Goal: Transaction & Acquisition: Purchase product/service

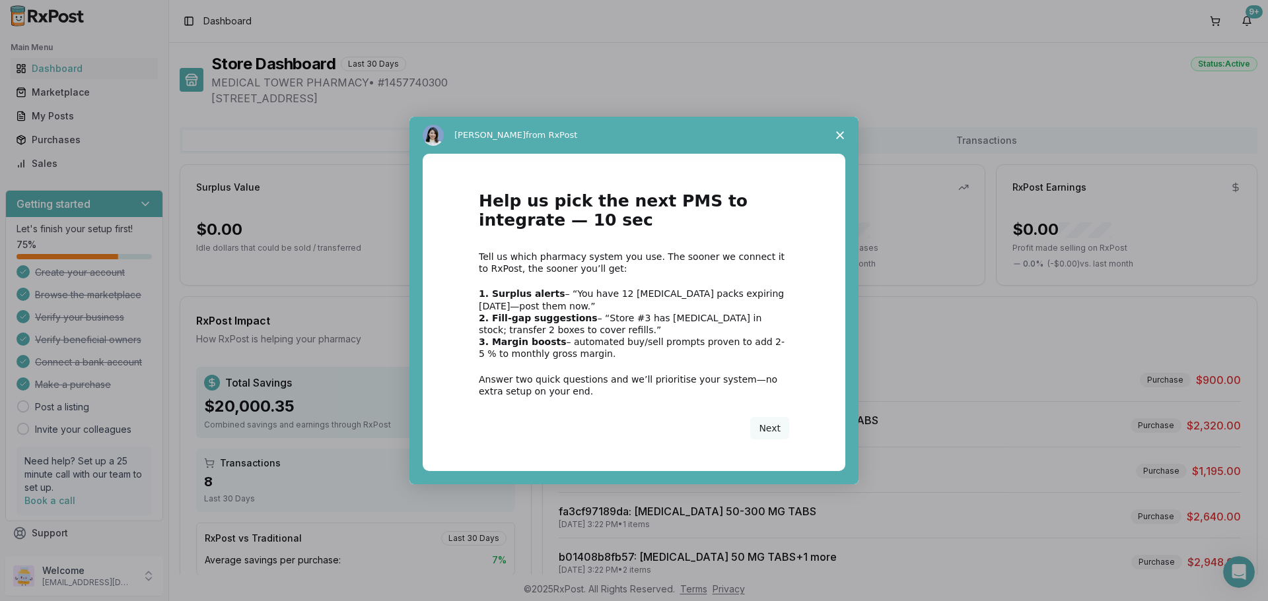
click at [835, 139] on span "Close survey" at bounding box center [839, 135] width 37 height 37
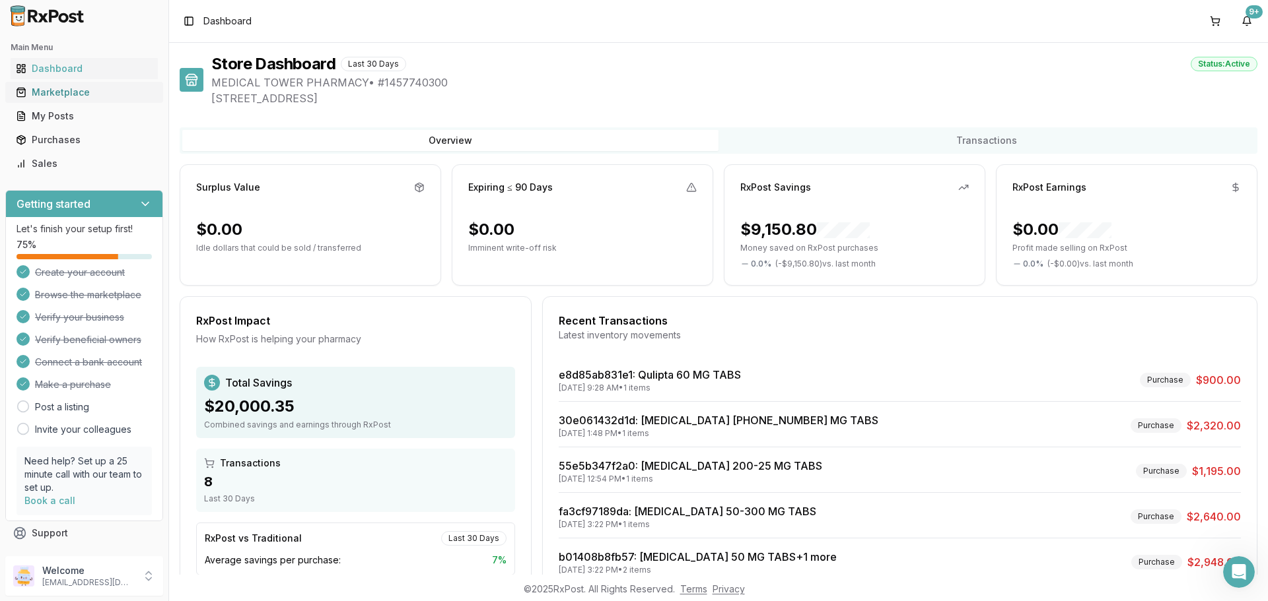
click at [48, 92] on div "Marketplace" at bounding box center [84, 92] width 137 height 13
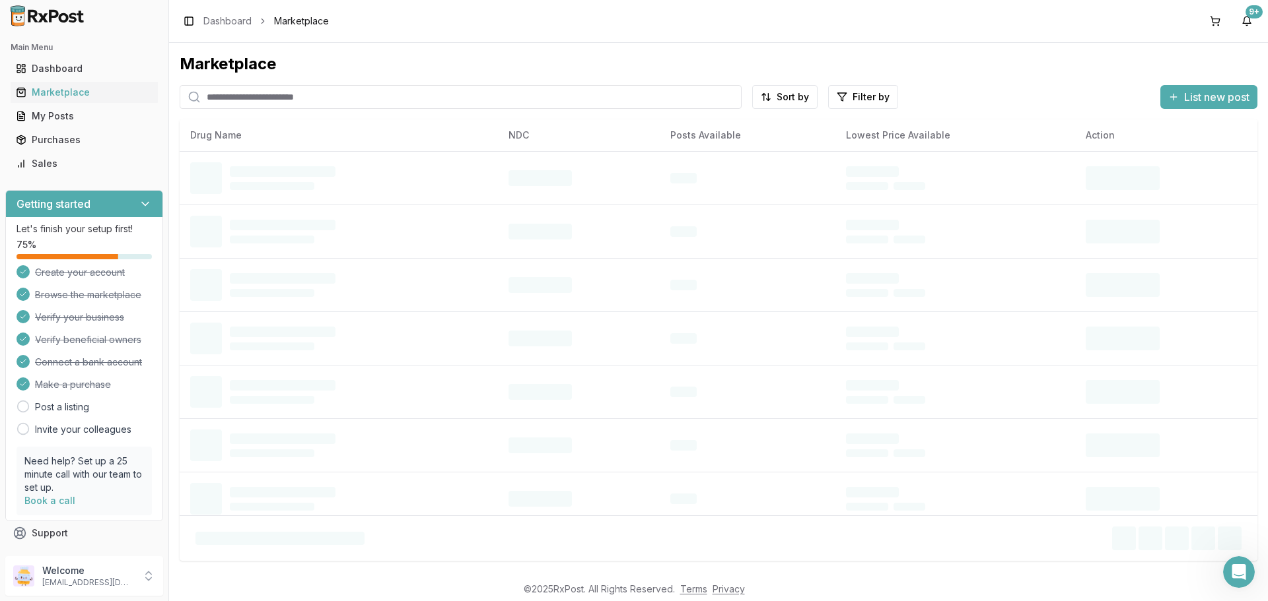
click at [249, 94] on input "search" at bounding box center [461, 97] width 562 height 24
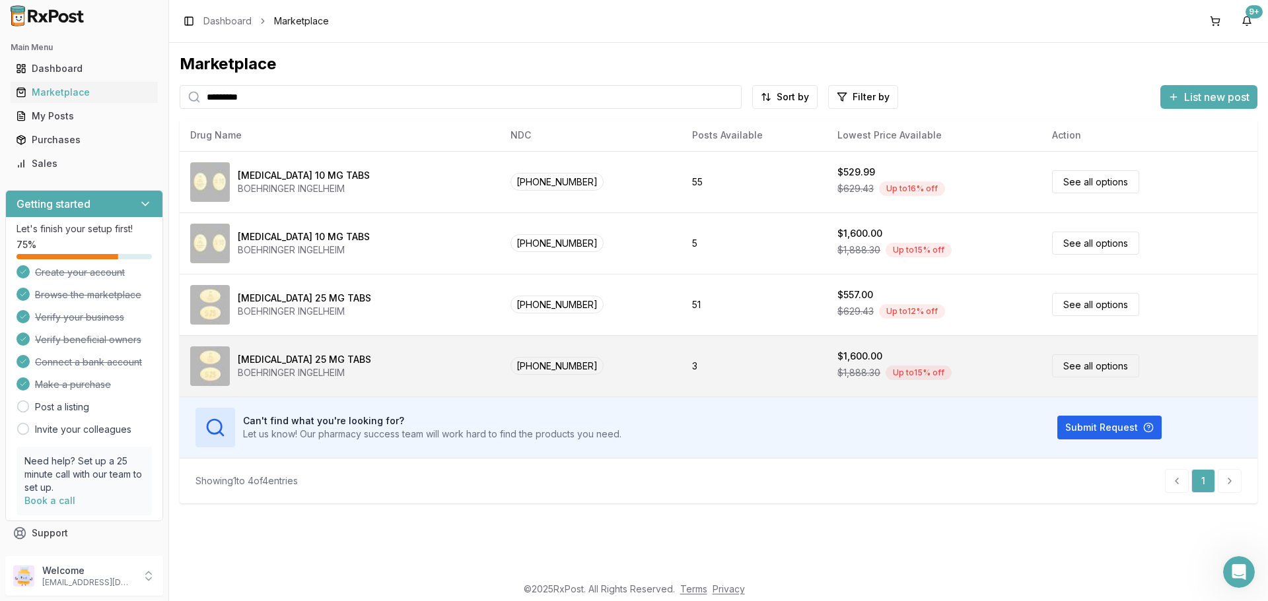
type input "*********"
click at [324, 368] on div "BOEHRINGER INGELHEIM" at bounding box center [304, 372] width 133 height 13
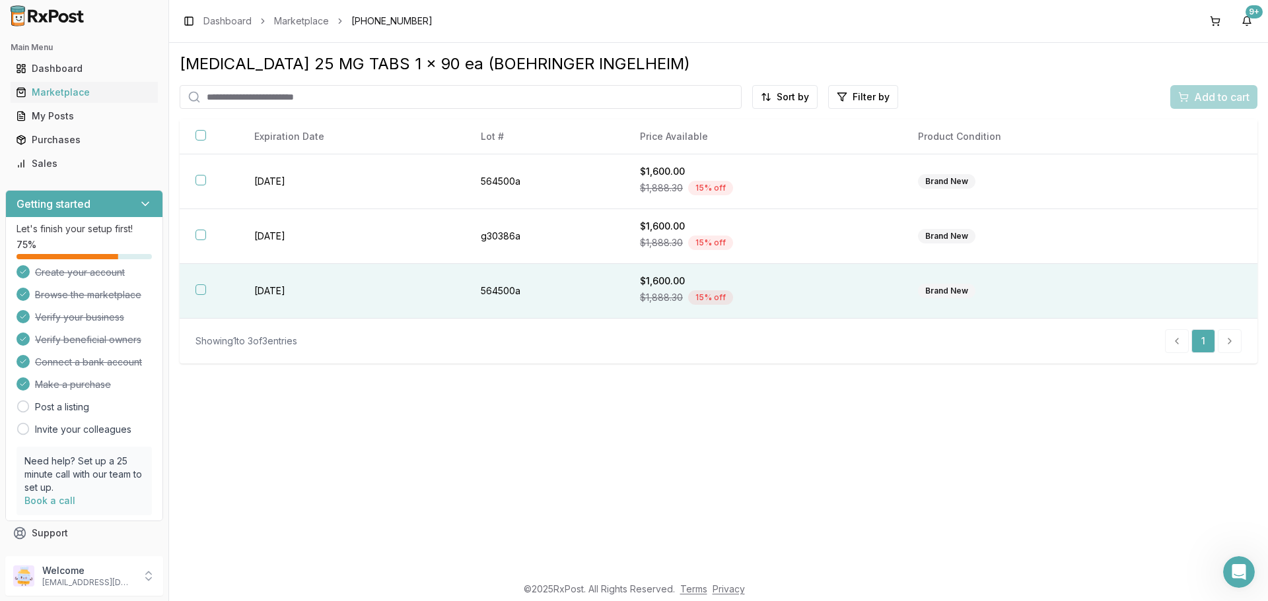
click at [620, 294] on td "564500a" at bounding box center [544, 291] width 159 height 55
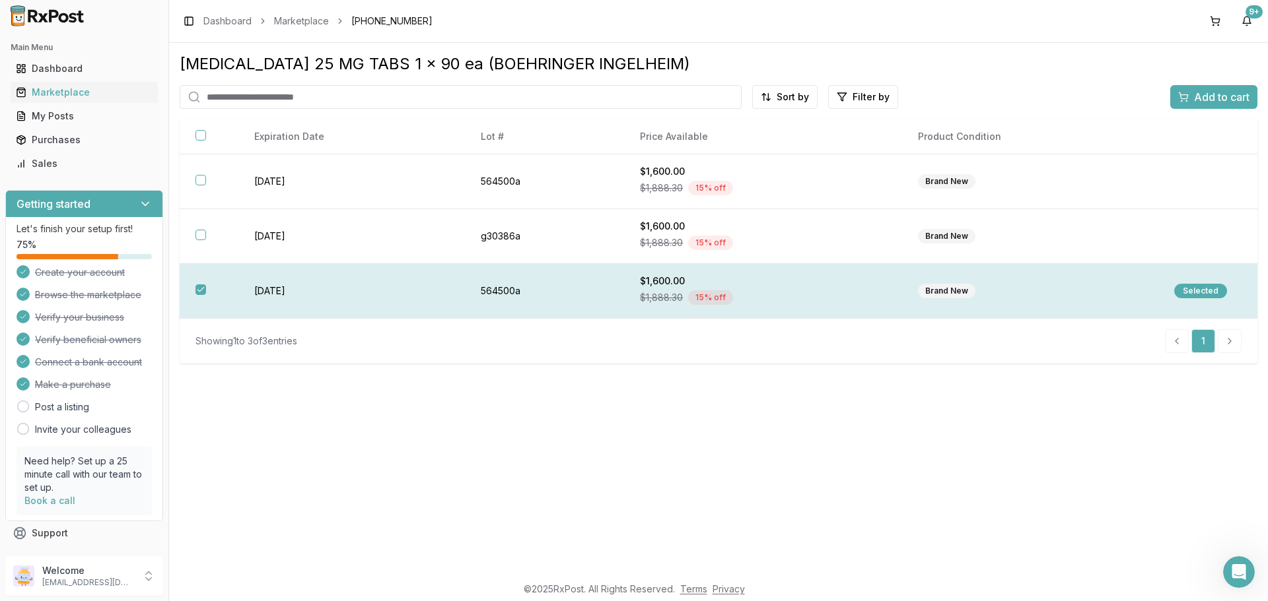
click at [620, 294] on td "564500a" at bounding box center [544, 291] width 159 height 55
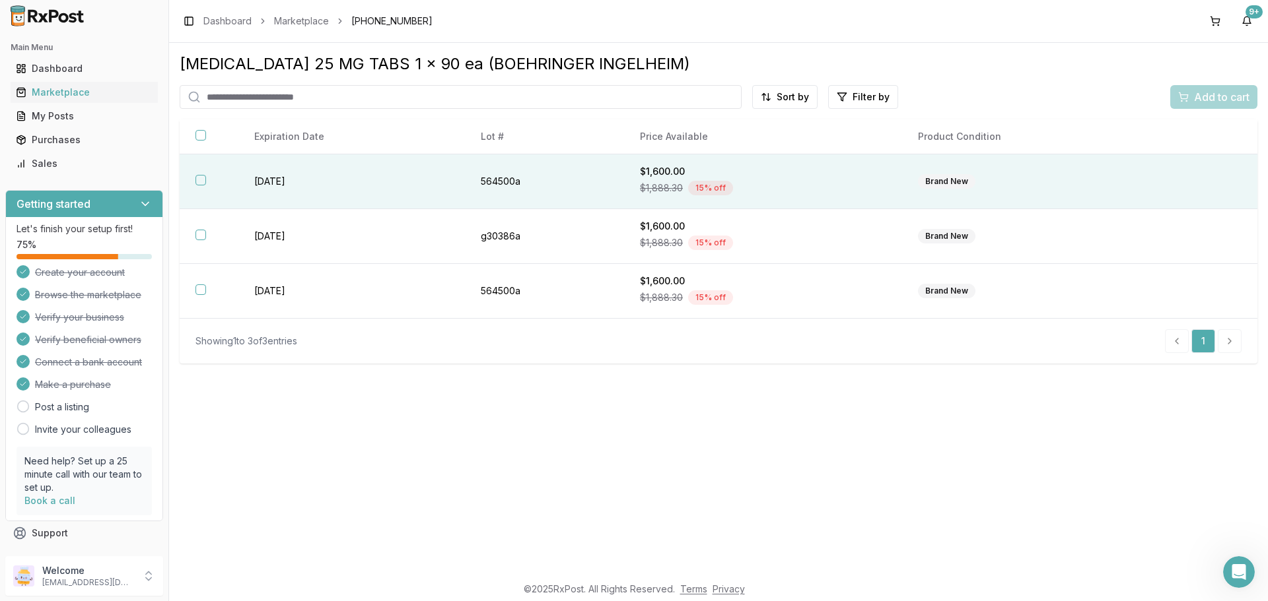
click at [585, 174] on td "564500a" at bounding box center [544, 181] width 159 height 55
click at [1210, 97] on span "Add to cart" at bounding box center [1221, 97] width 55 height 16
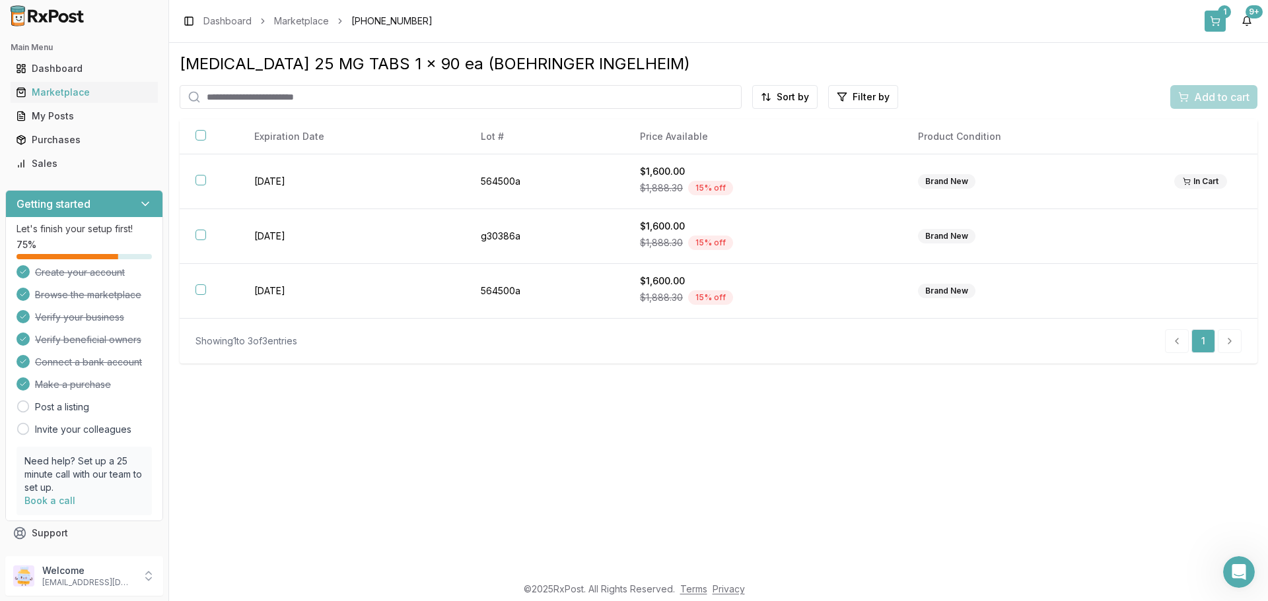
click at [1212, 19] on button "1" at bounding box center [1214, 21] width 21 height 21
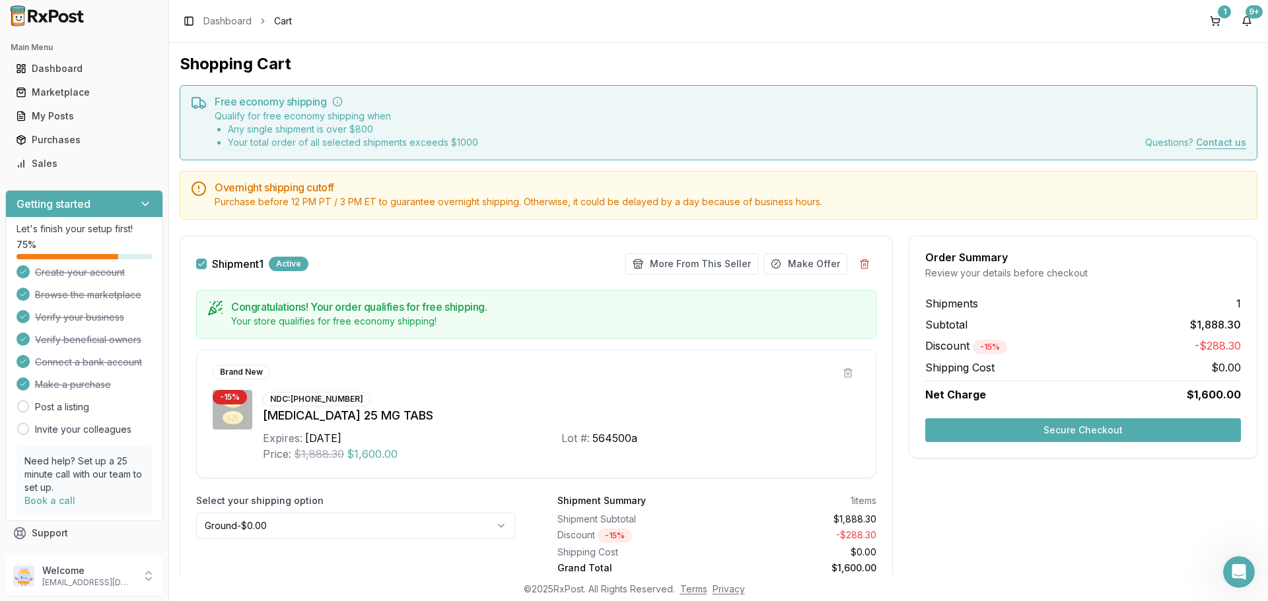
click at [1058, 429] on button "Secure Checkout" at bounding box center [1083, 431] width 316 height 24
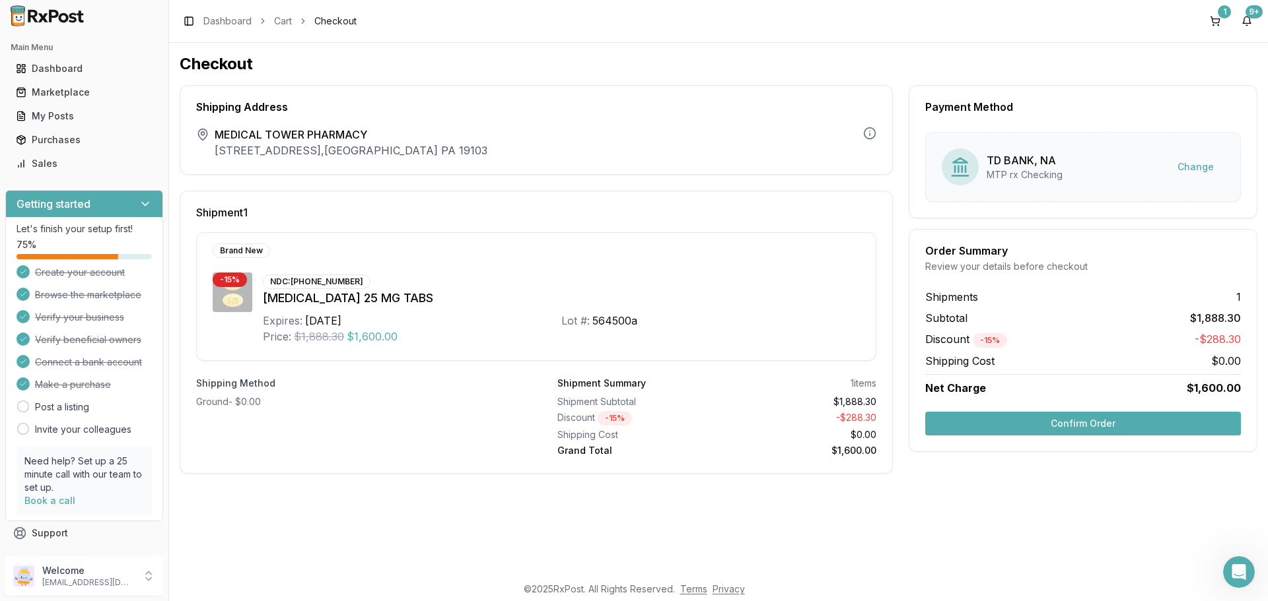
click at [1059, 431] on button "Confirm Order" at bounding box center [1083, 424] width 316 height 24
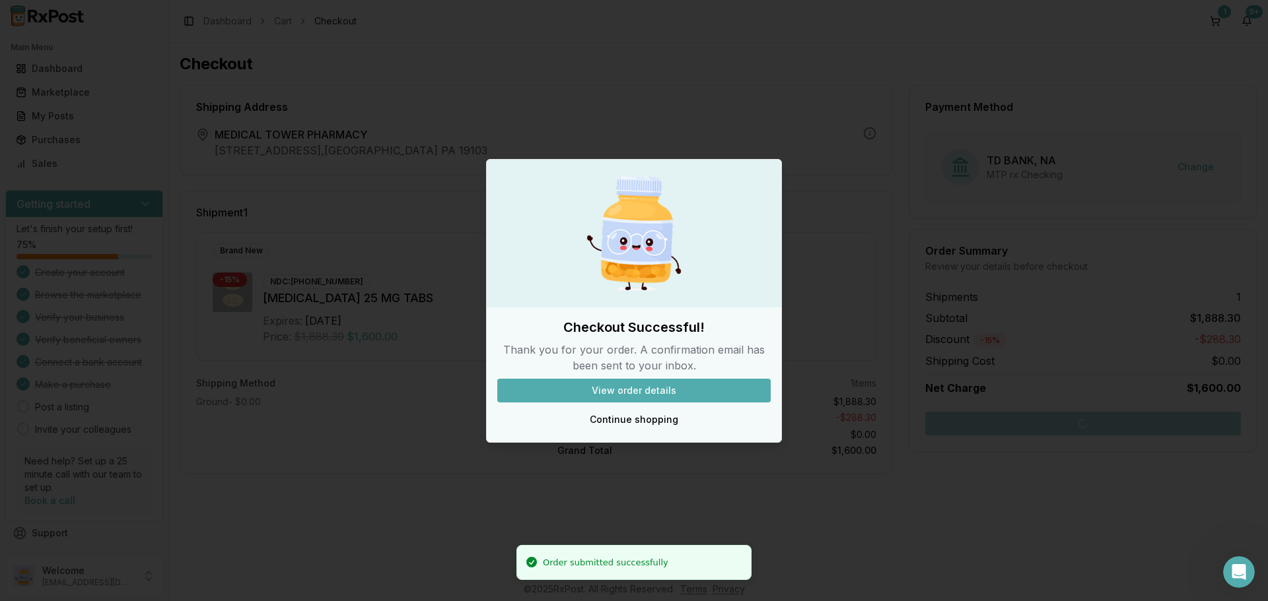
click at [709, 394] on button "View order details" at bounding box center [633, 391] width 273 height 24
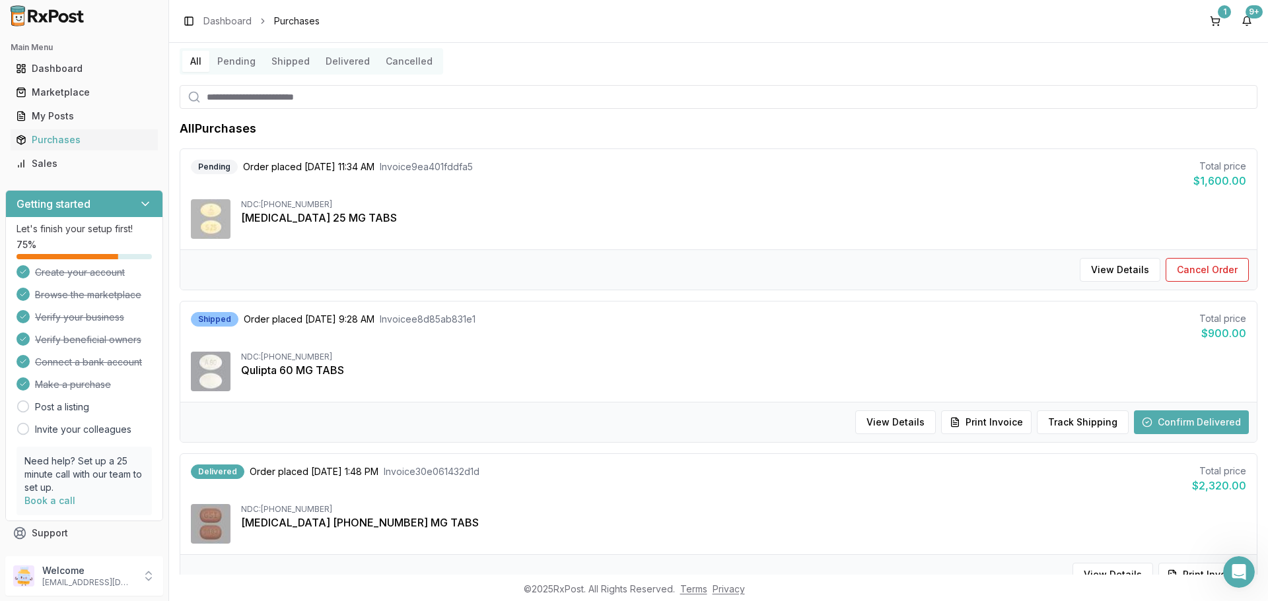
scroll to position [66, 0]
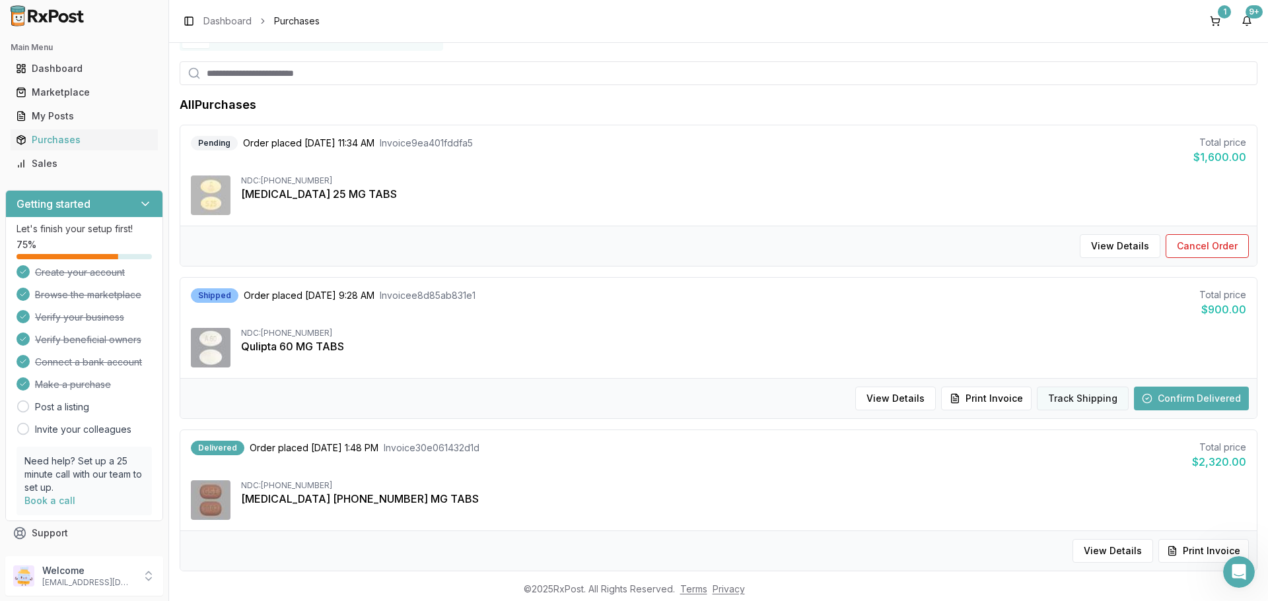
click at [1093, 395] on button "Track Shipping" at bounding box center [1083, 399] width 92 height 24
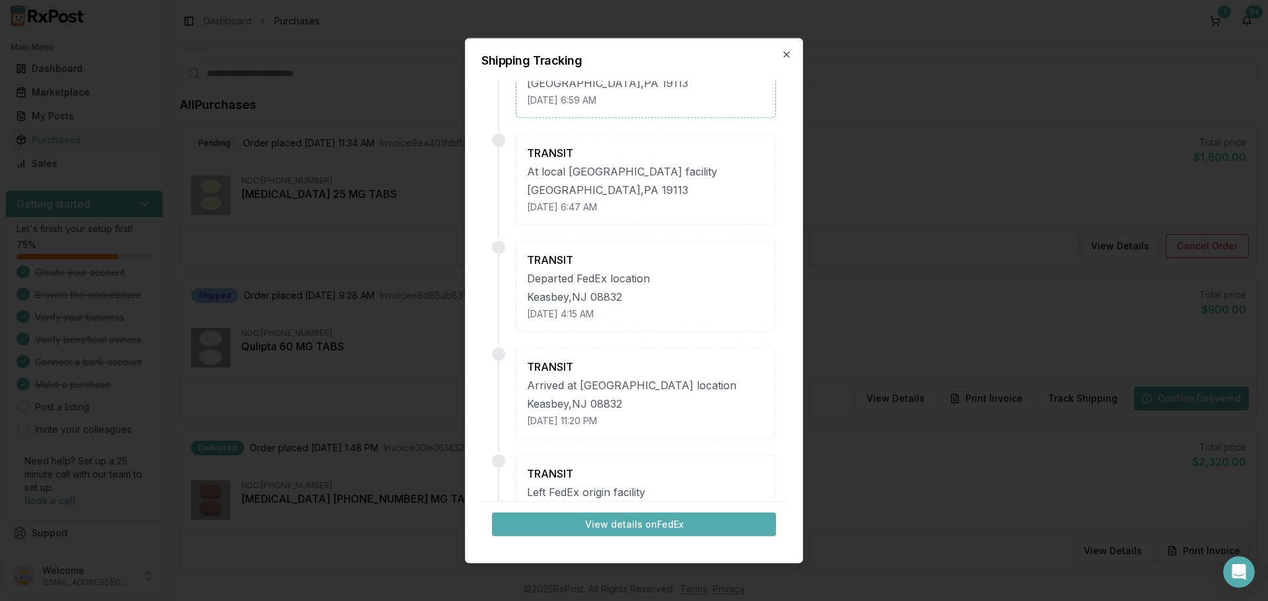
scroll to position [0, 0]
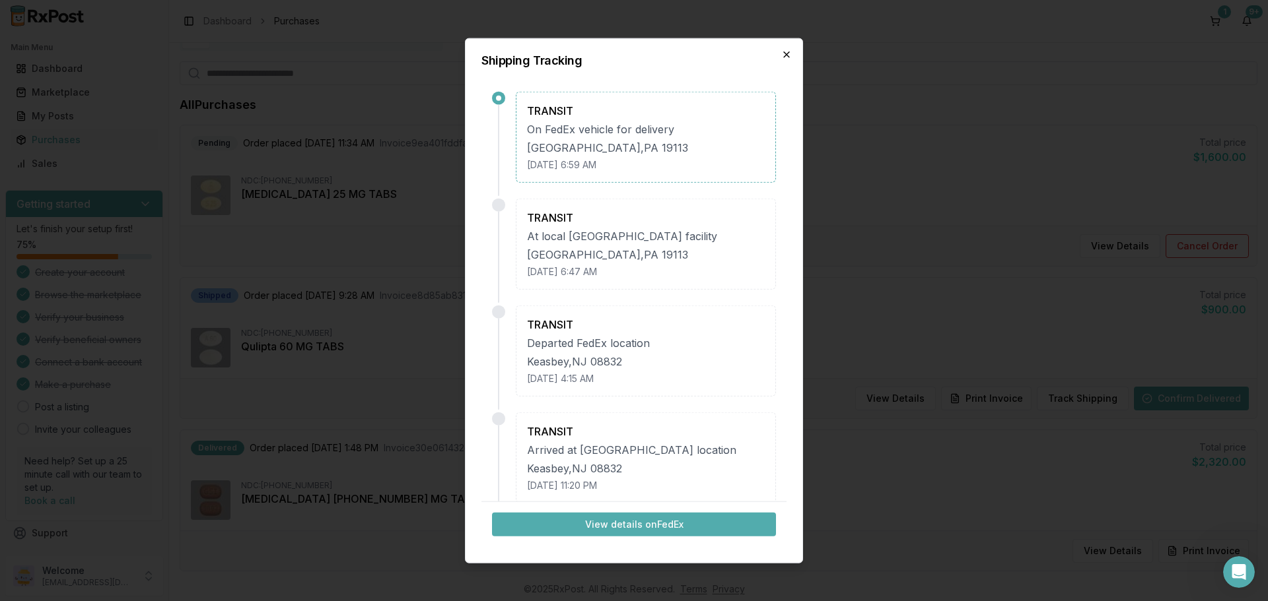
click at [790, 55] on icon "button" at bounding box center [786, 54] width 11 height 11
